Goal: Navigation & Orientation: Find specific page/section

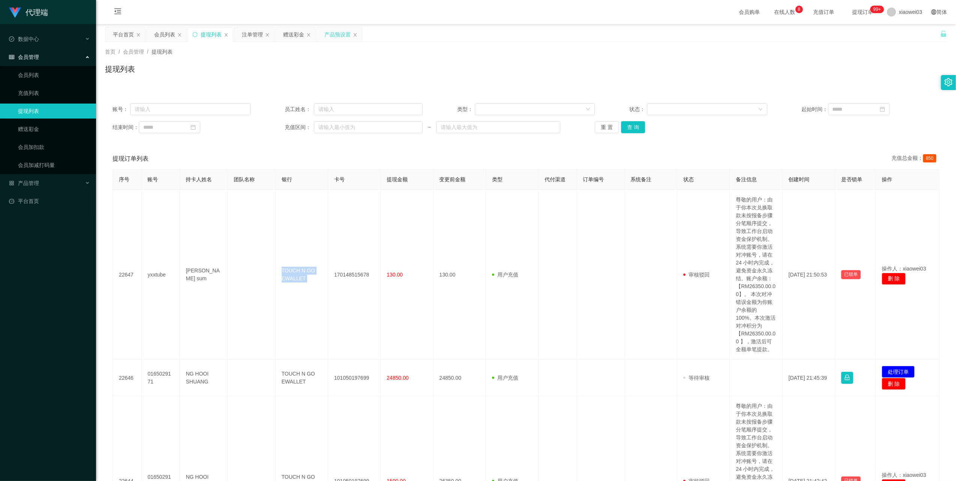
click at [341, 35] on div "产品预设置" at bounding box center [337, 34] width 26 height 14
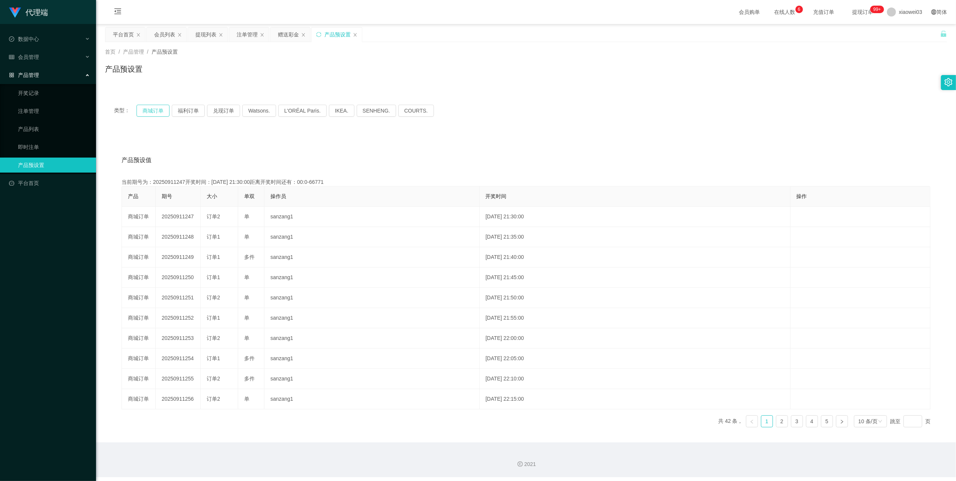
click at [157, 107] on button "商城订单" at bounding box center [152, 111] width 33 height 12
click at [274, 34] on div "赠送彩金" at bounding box center [290, 34] width 40 height 14
click at [120, 32] on div "平台首页" at bounding box center [123, 34] width 21 height 14
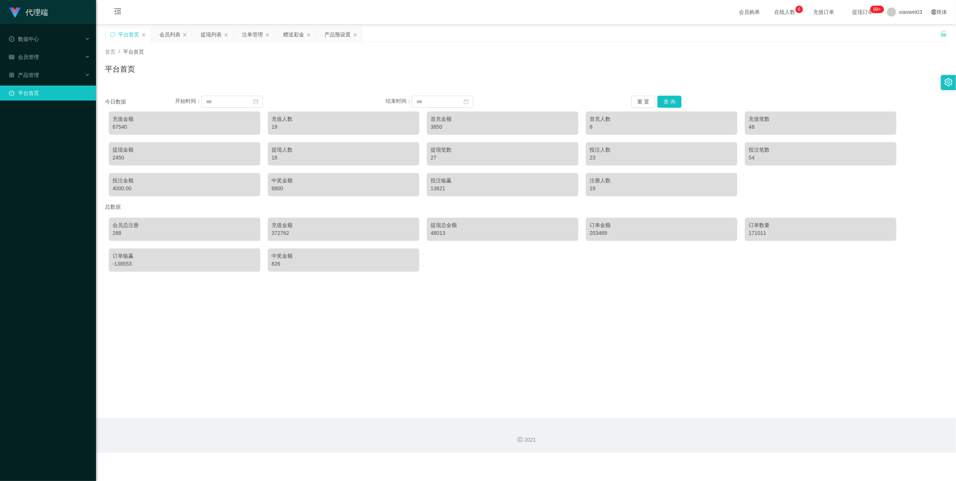
click at [680, 101] on div "重 置 查 询" at bounding box center [701, 102] width 140 height 12
click at [673, 99] on button "查 询" at bounding box center [669, 102] width 24 height 12
click at [643, 99] on button "重 置" at bounding box center [643, 102] width 24 height 12
